Goal: Information Seeking & Learning: Learn about a topic

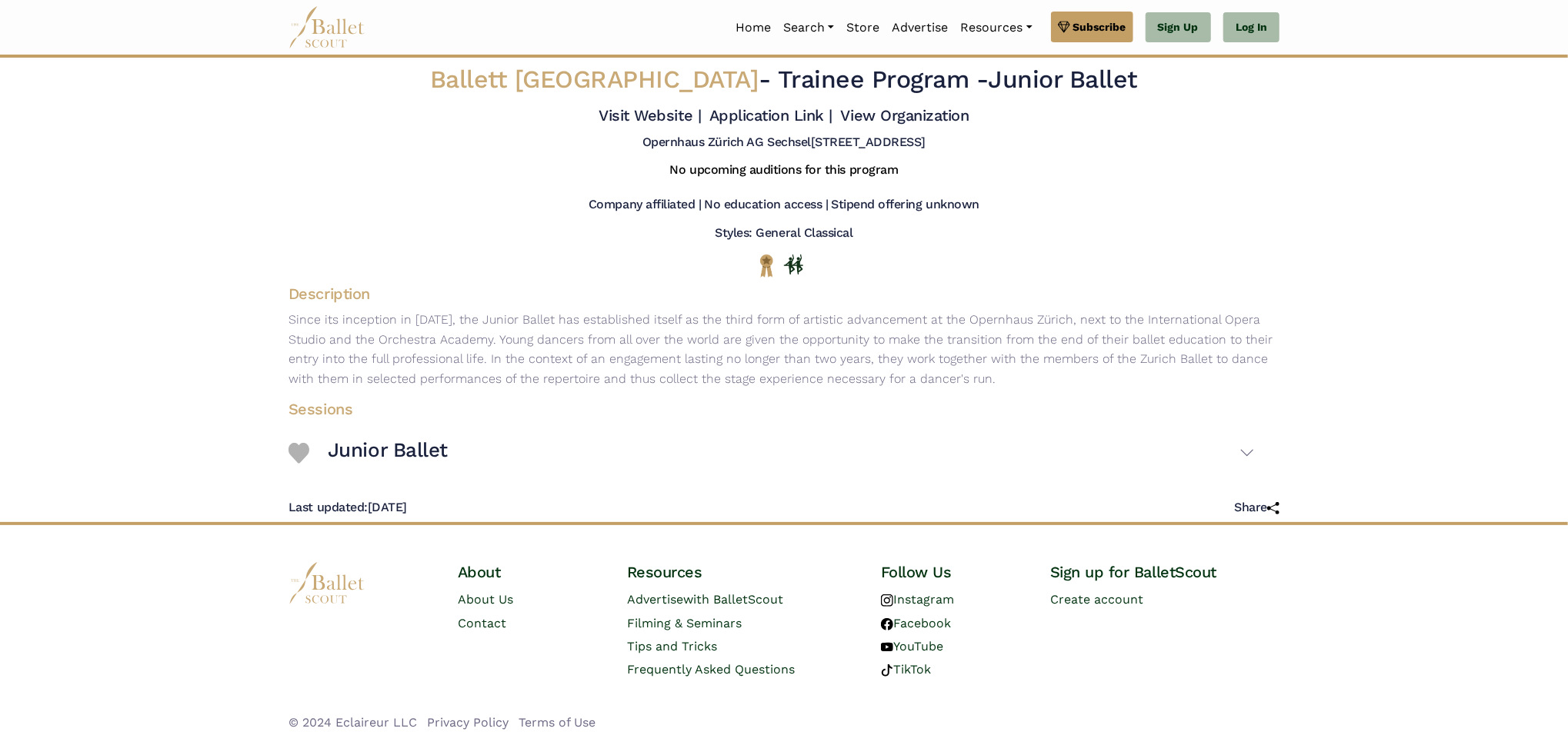
click at [244, 321] on body "Premium Feature Make this audition season count. Upgrade to premium for access …" at bounding box center [784, 372] width 1568 height 744
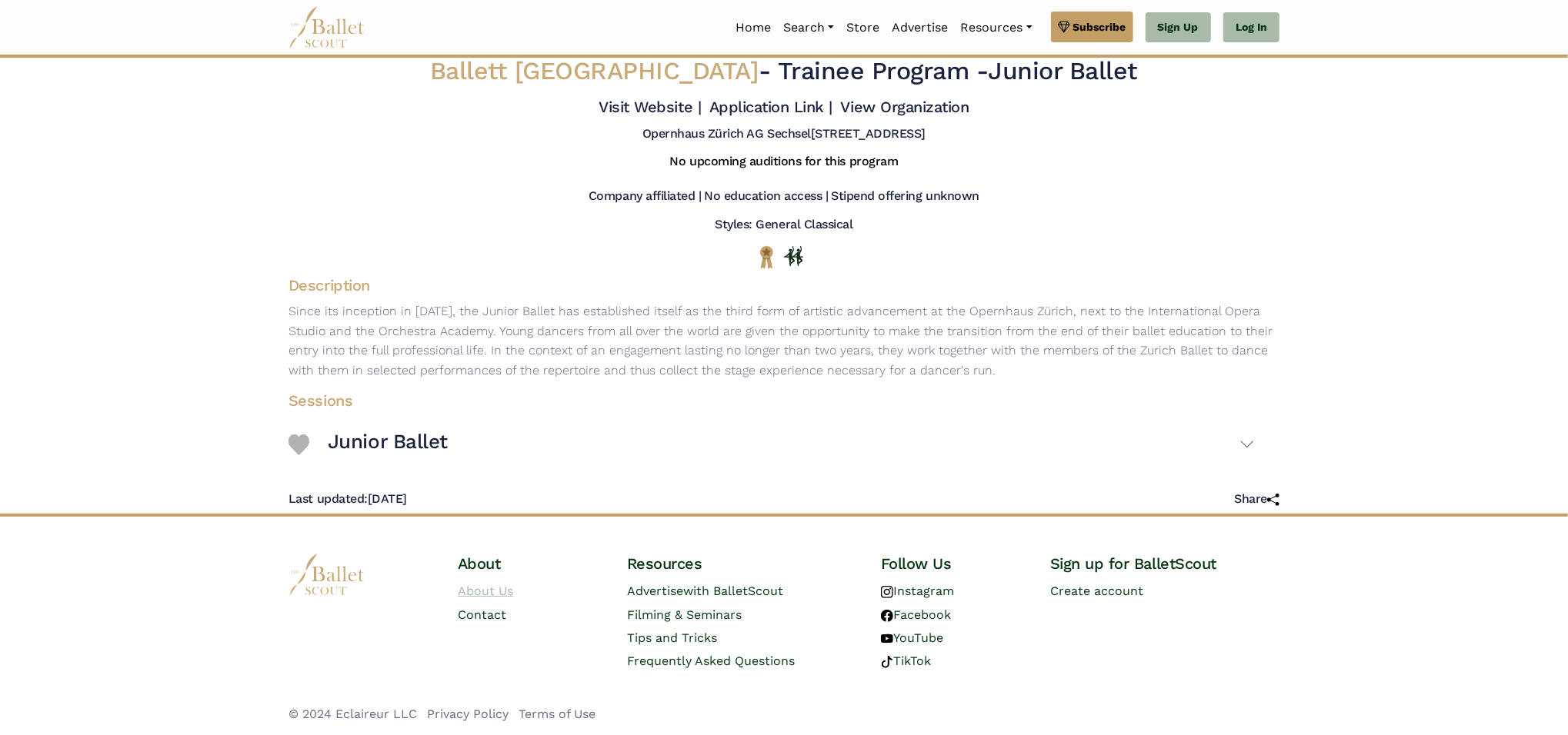
click at [495, 592] on link "About Us" at bounding box center [485, 591] width 56 height 15
click at [228, 467] on body "Premium Feature Make this audition season count. Upgrade to premium for access …" at bounding box center [784, 363] width 1568 height 744
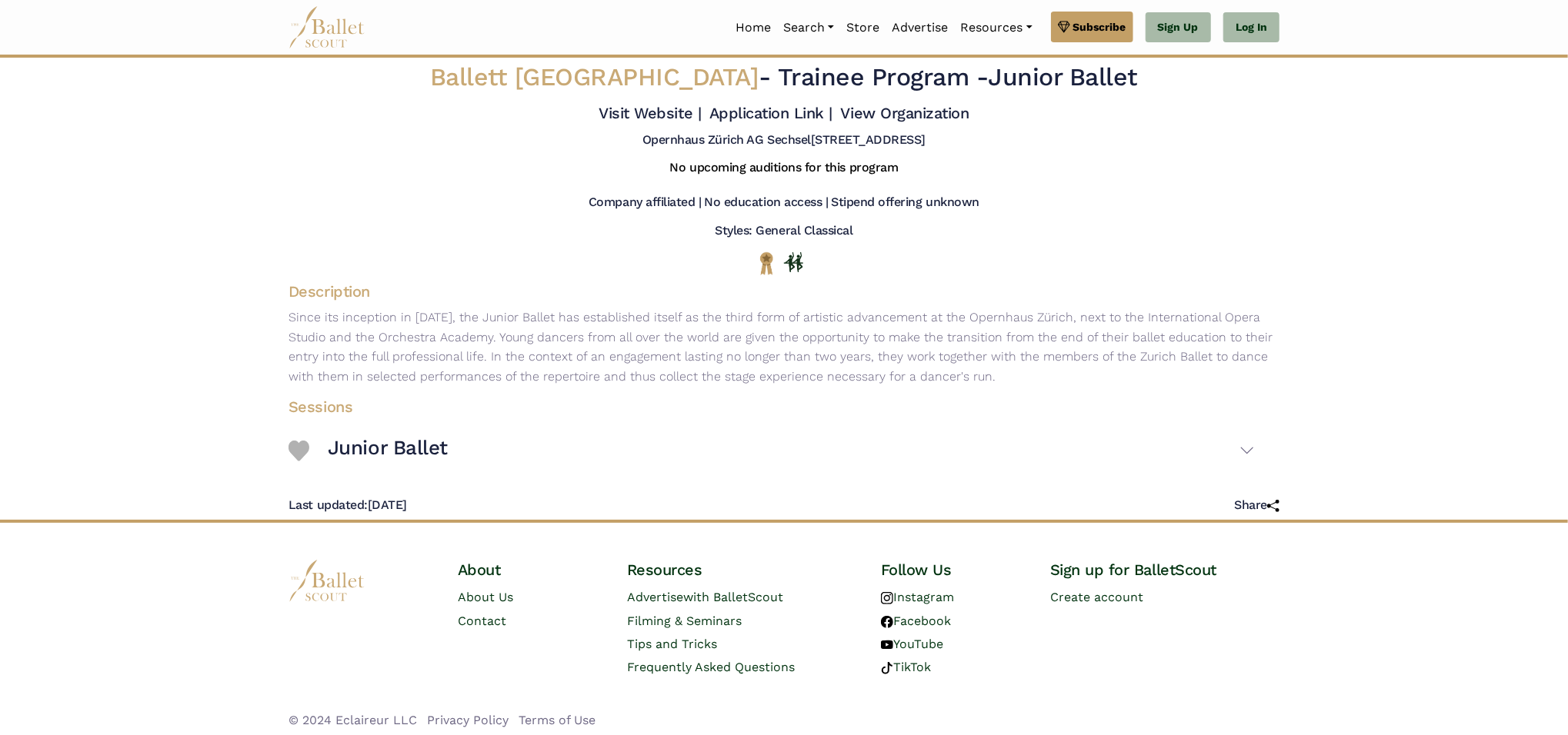
click at [437, 614] on div at bounding box center [360, 629] width 169 height 138
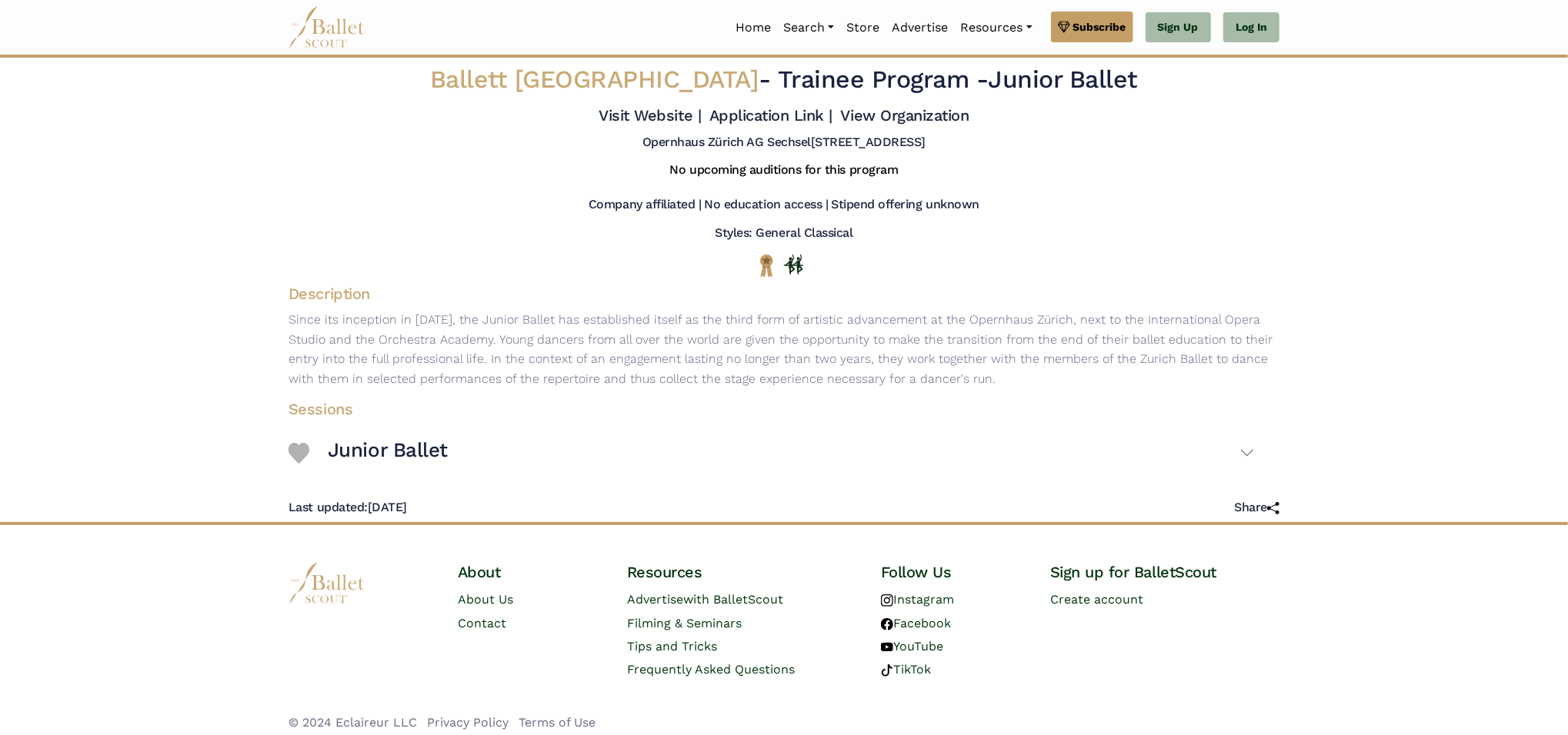
click at [224, 464] on body "Premium Feature Make this audition season count. Upgrade to premium for access …" at bounding box center [784, 372] width 1568 height 744
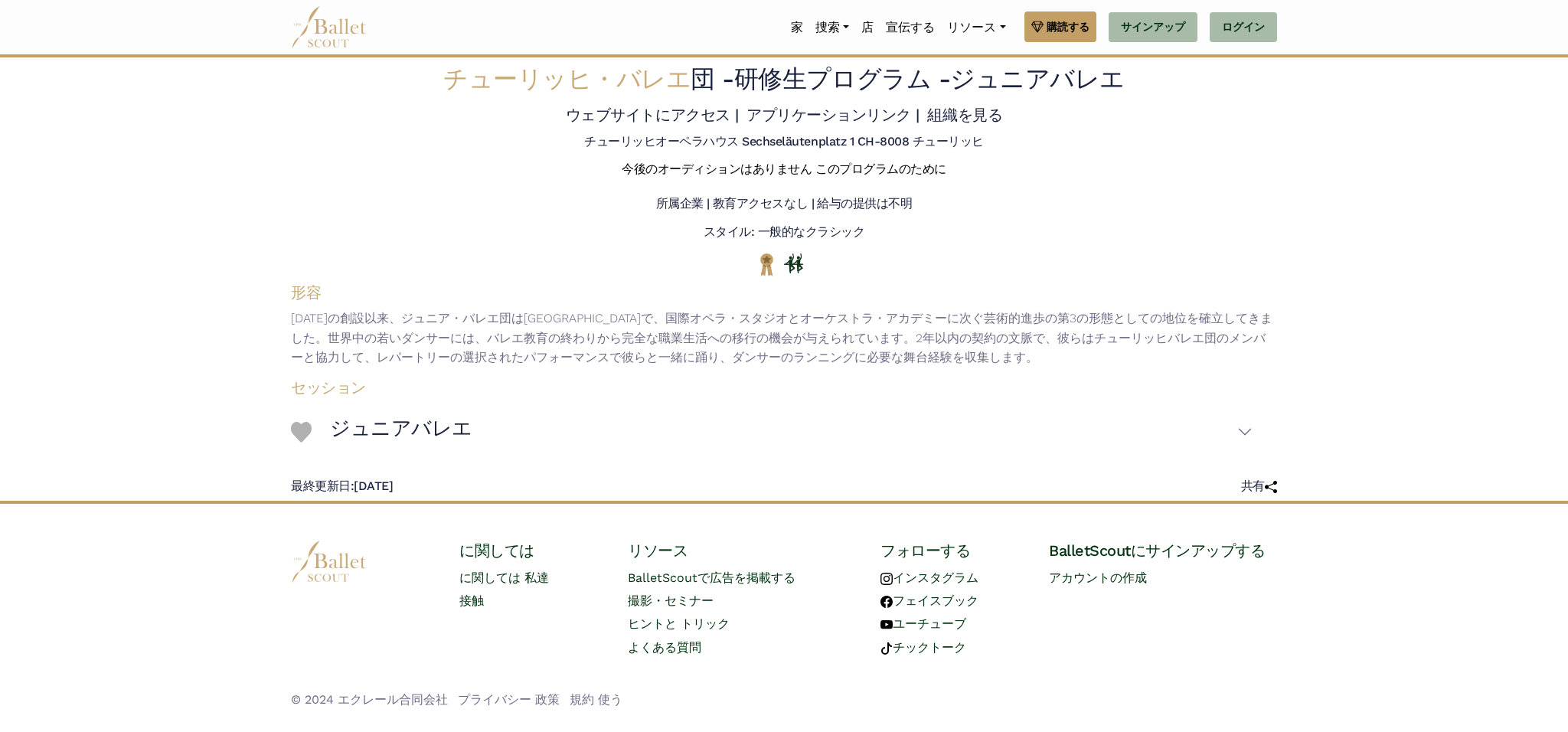
click at [233, 426] on body "Premium Feature Make this audition season count. Upgrade to premium for access …" at bounding box center [784, 361] width 1568 height 722
click at [206, 350] on body "Premium Feature Make this audition season count. Upgrade to premium for access …" at bounding box center [784, 361] width 1568 height 722
click at [456, 224] on div "スタイル: 一般的なクラシック" at bounding box center [784, 235] width 1011 height 22
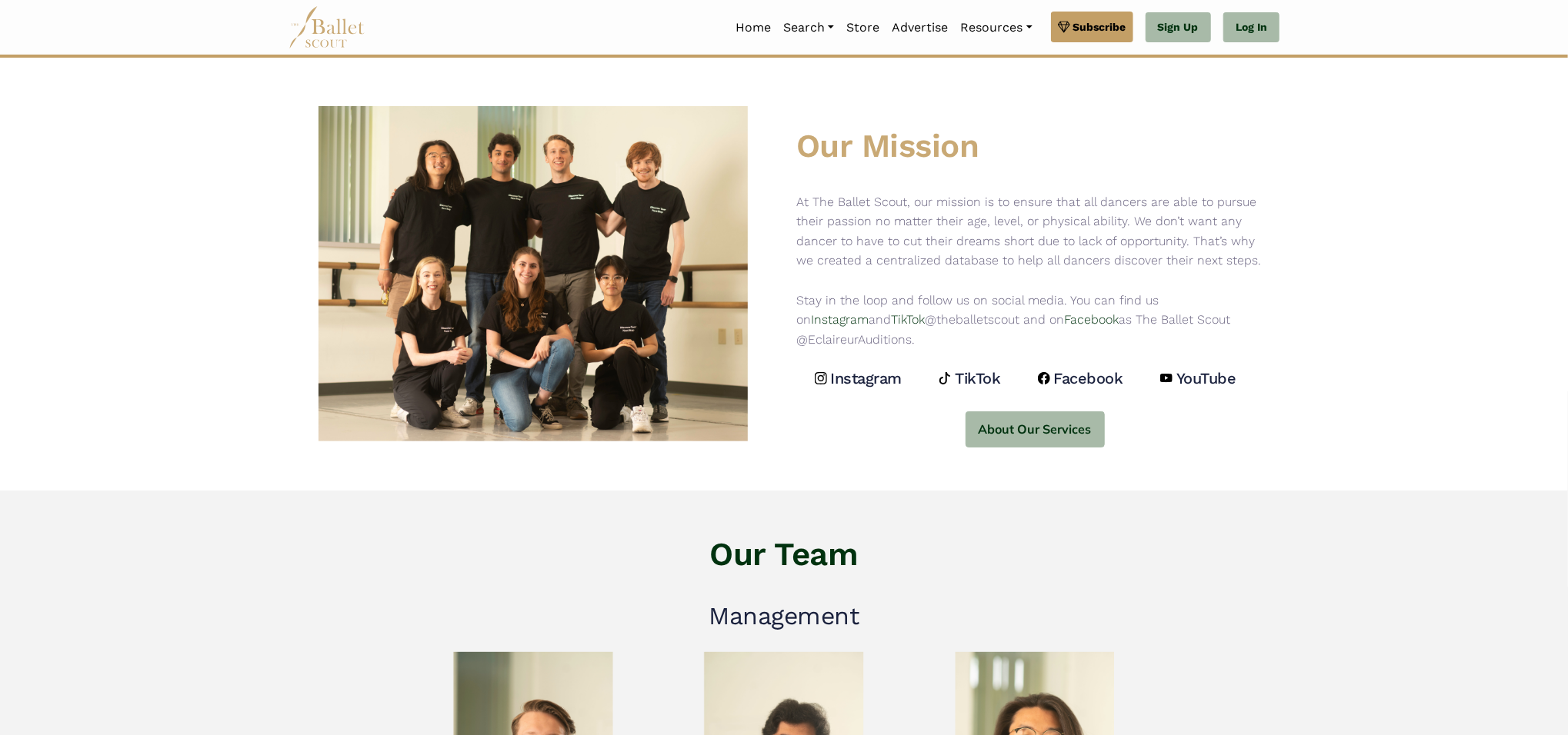
click at [799, 478] on div "Our Mission At The Ballet Scout, our mission is to ensure that all dancers are …" at bounding box center [784, 274] width 1015 height 433
